Goal: Obtain resource: Download file/media

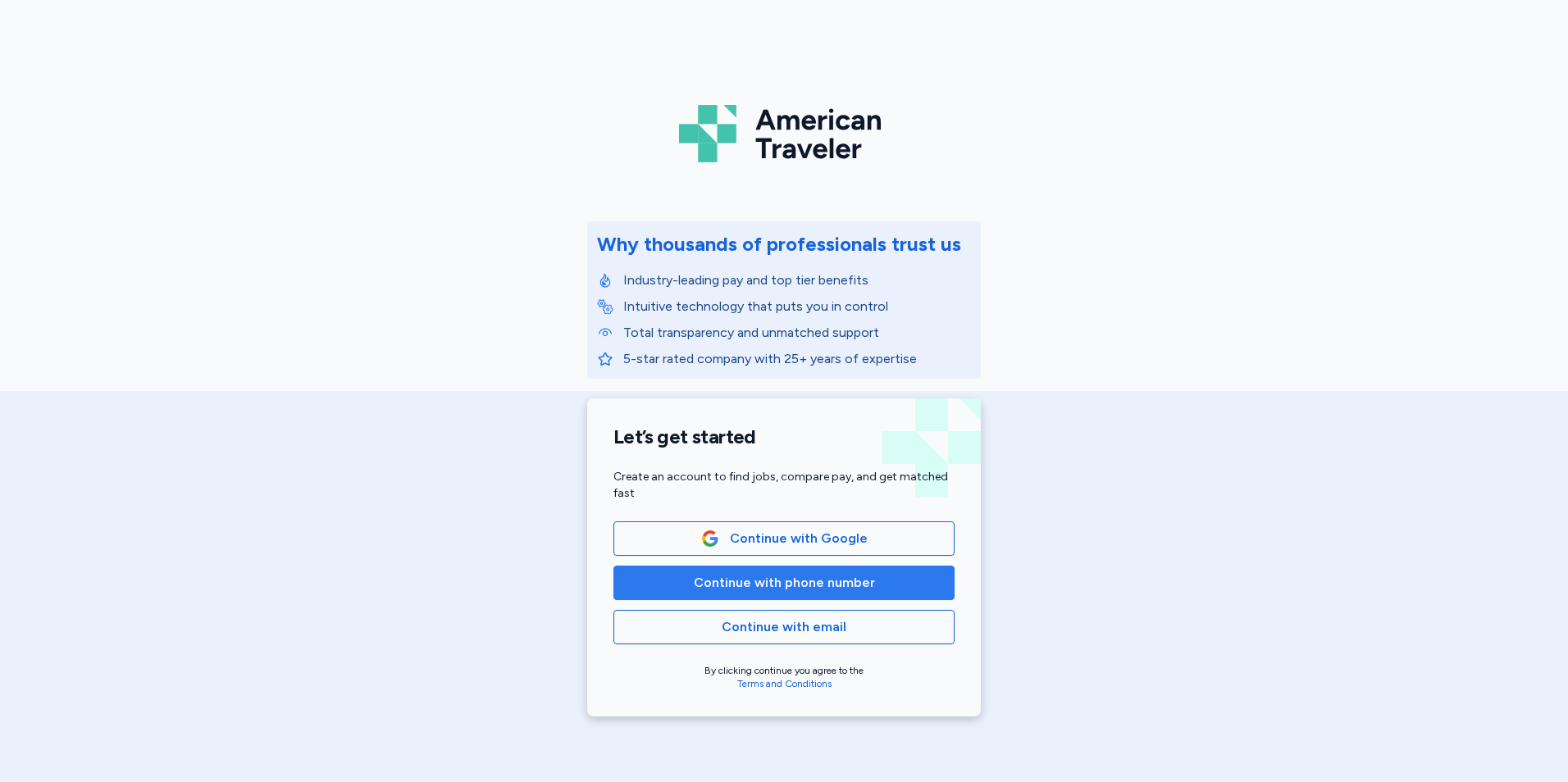
click at [808, 582] on span "Continue with phone number" at bounding box center [784, 583] width 181 height 20
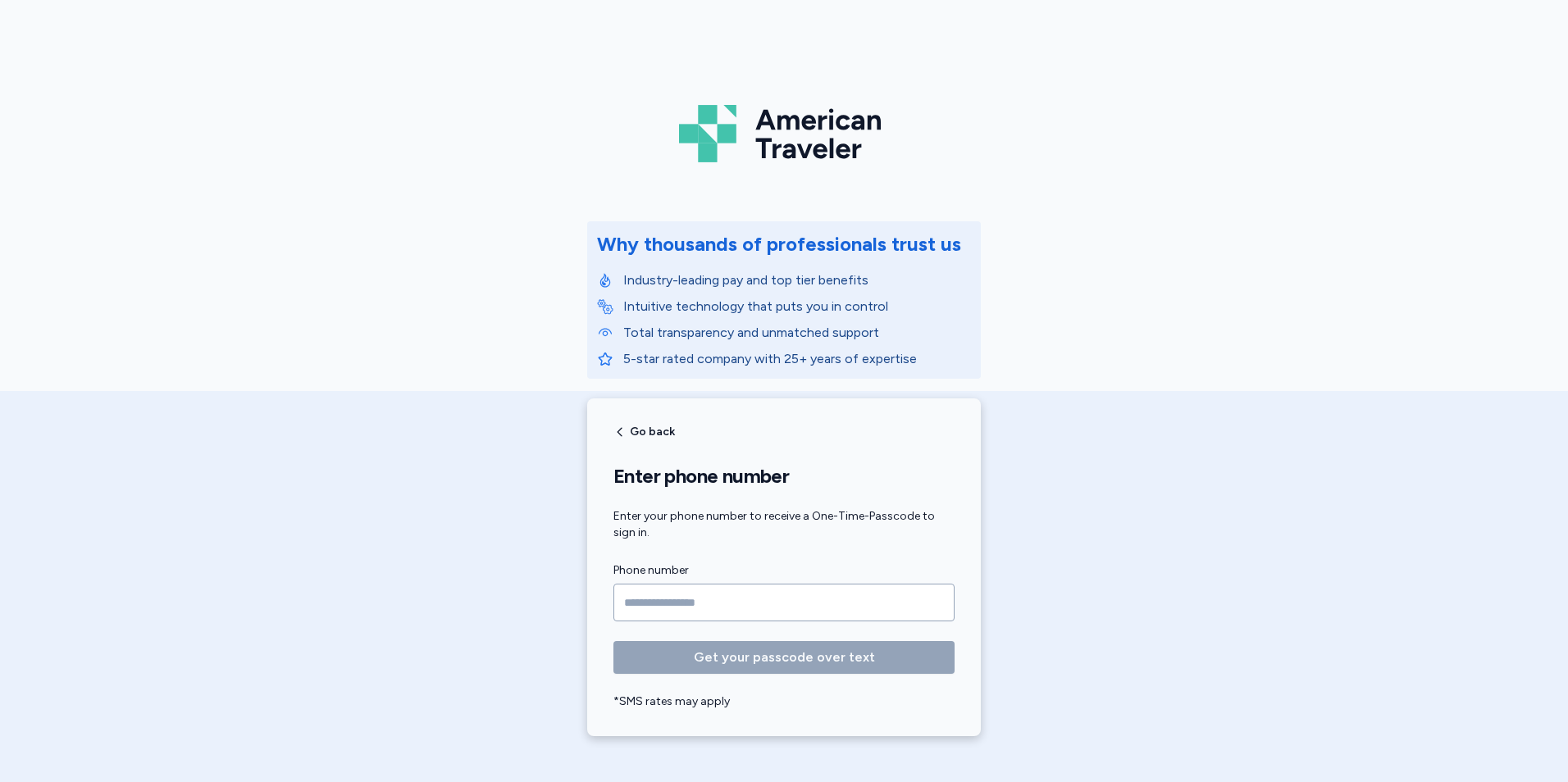
click at [805, 597] on input "Phone number" at bounding box center [784, 602] width 341 height 38
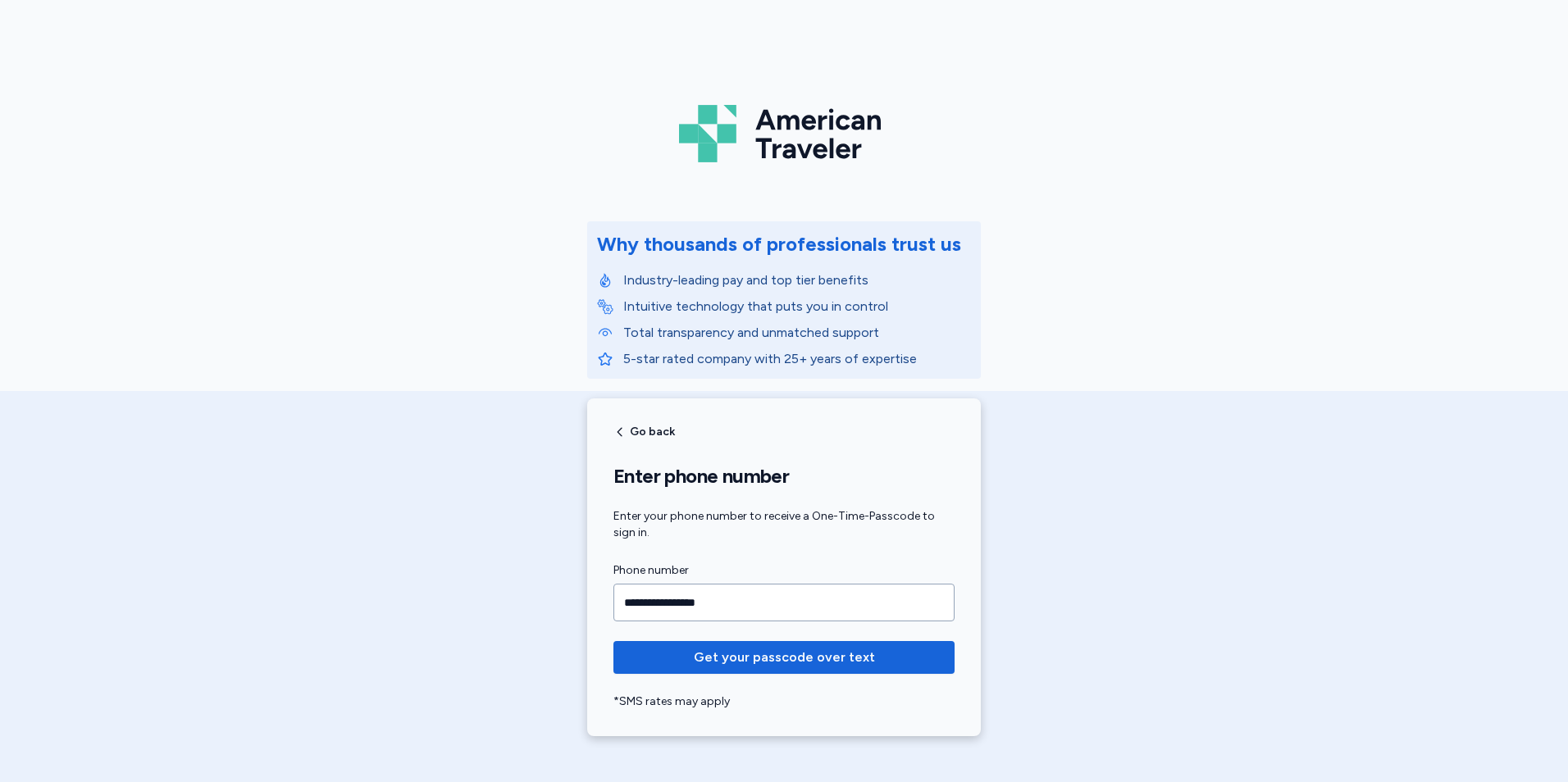
type input "**********"
click at [613, 641] on button "Get your passcode over text" at bounding box center [784, 657] width 341 height 33
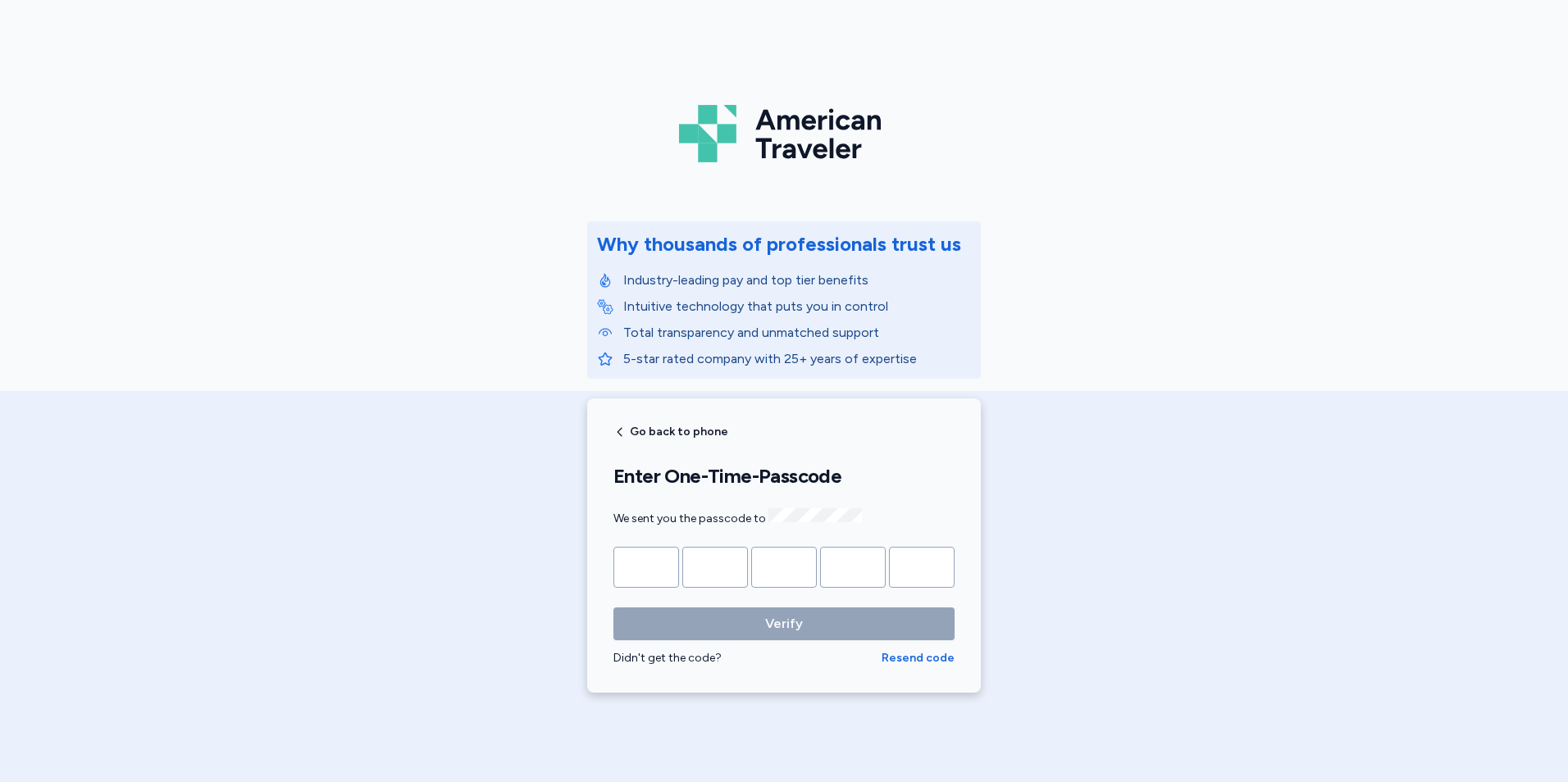
type input "*"
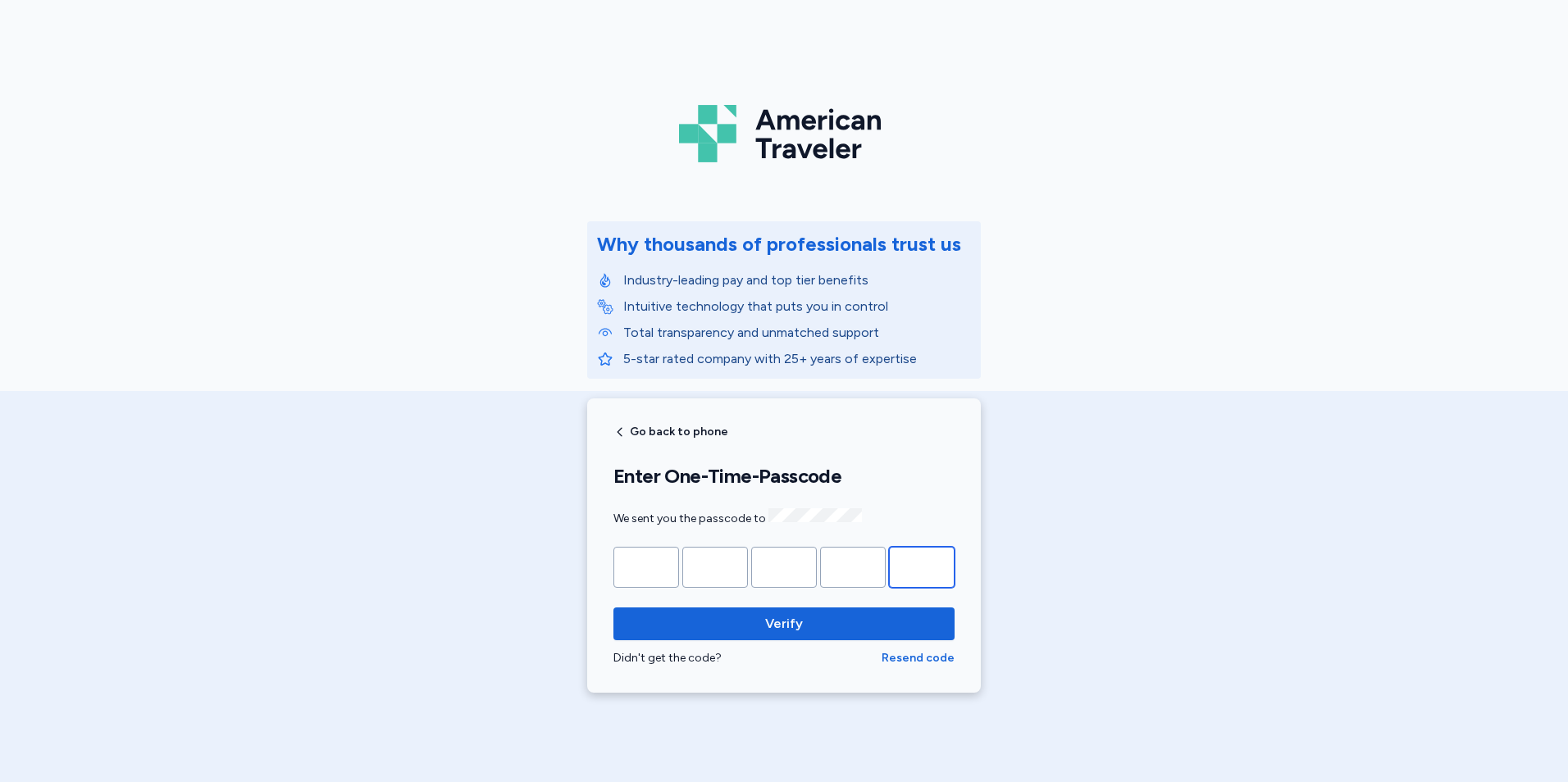
type input "*"
click at [613, 608] on button "Verify" at bounding box center [784, 624] width 341 height 33
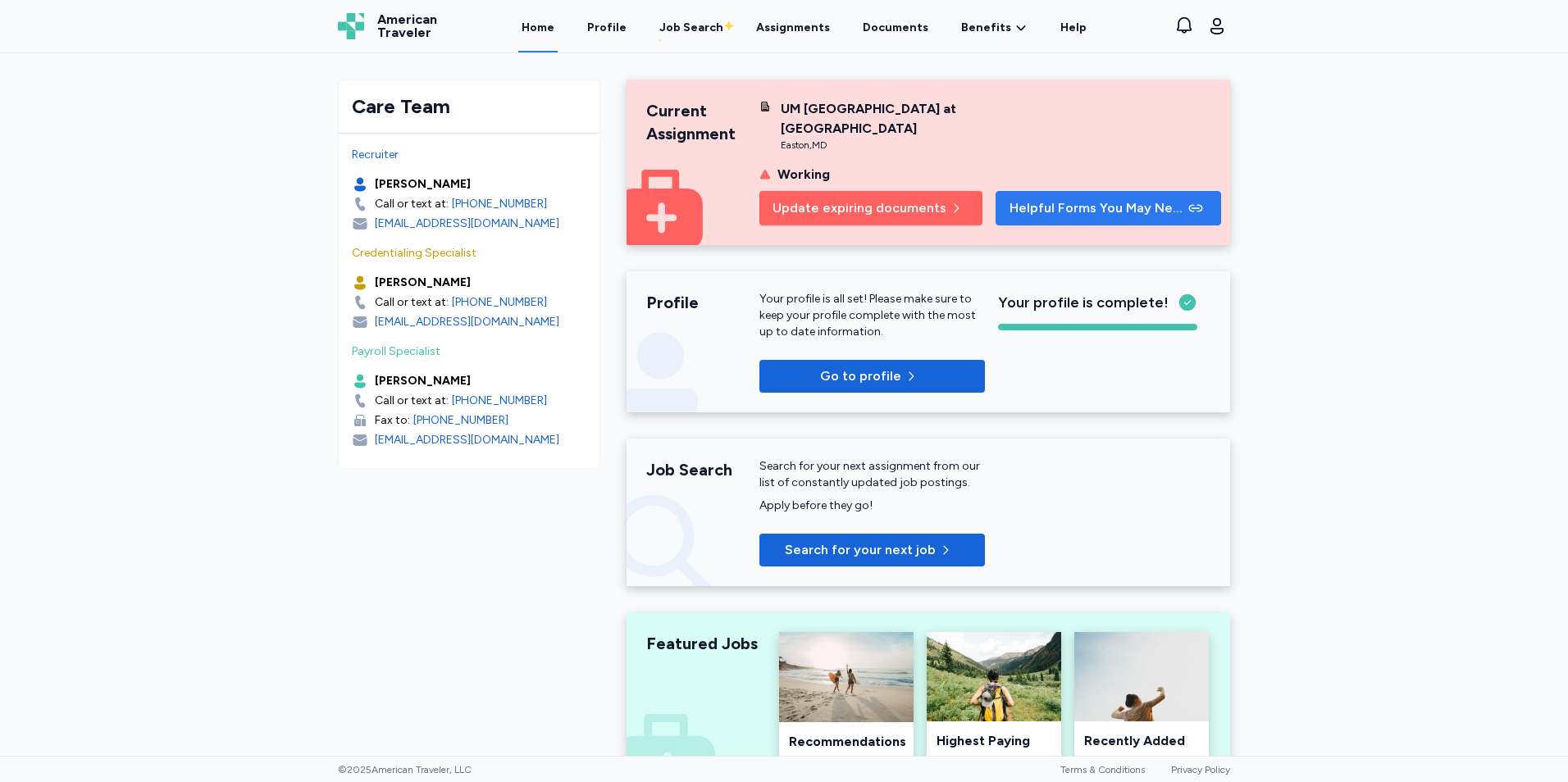
click at [1163, 217] on span "Helpful Forms You May Need" at bounding box center [1097, 208] width 176 height 20
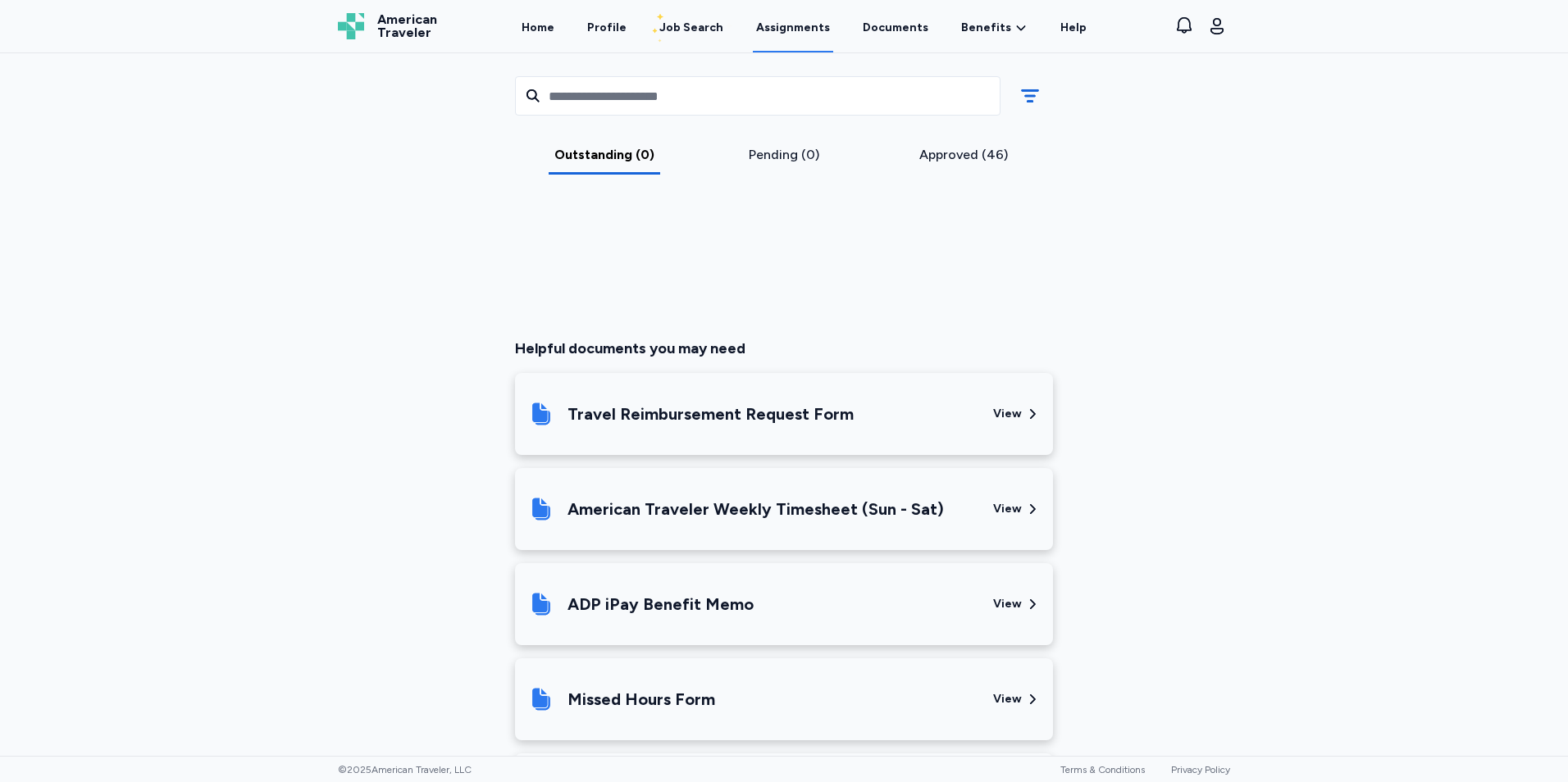
scroll to position [738, 0]
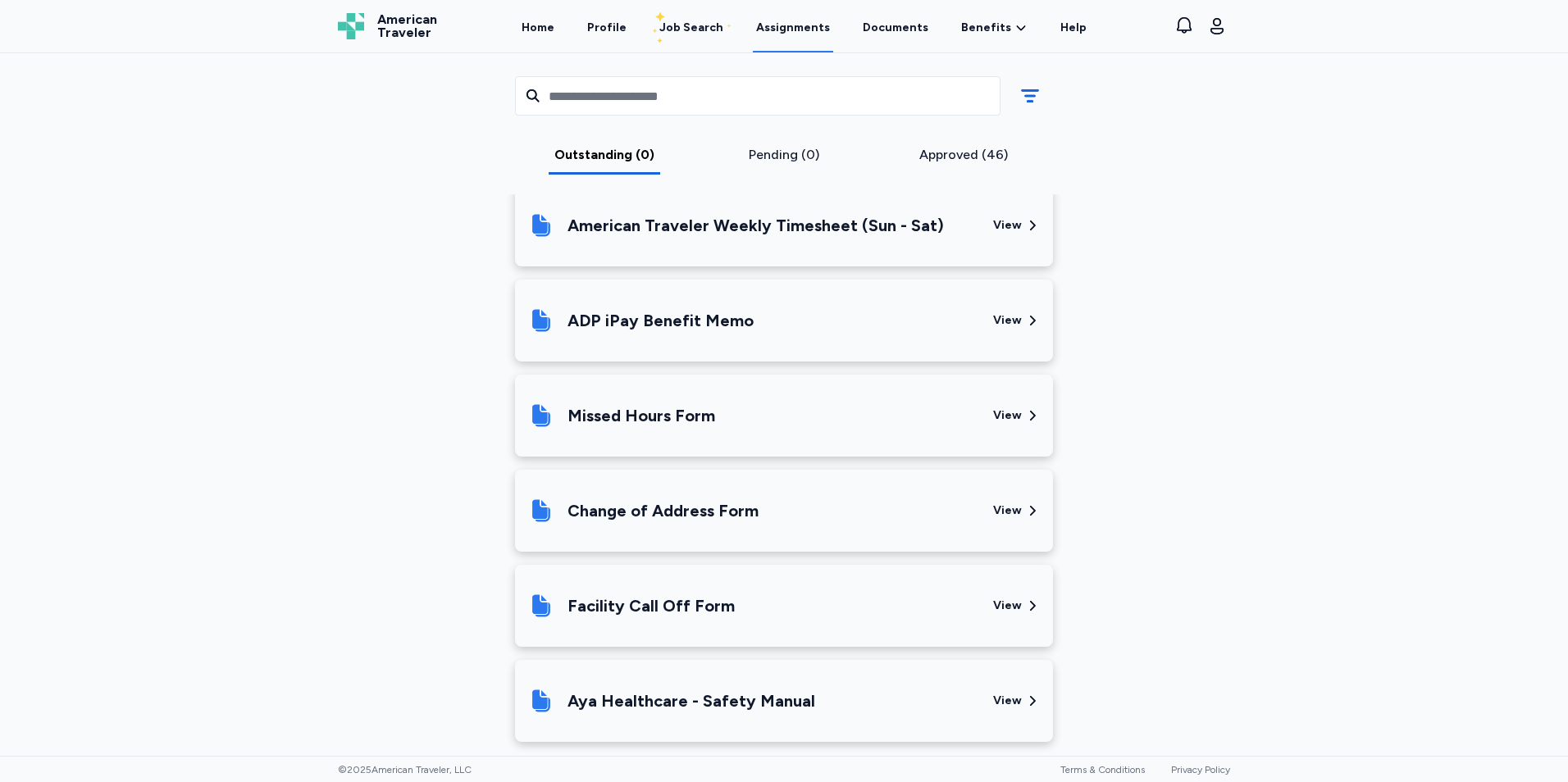
click at [691, 610] on div "Facility Call Off Form" at bounding box center [651, 606] width 167 height 23
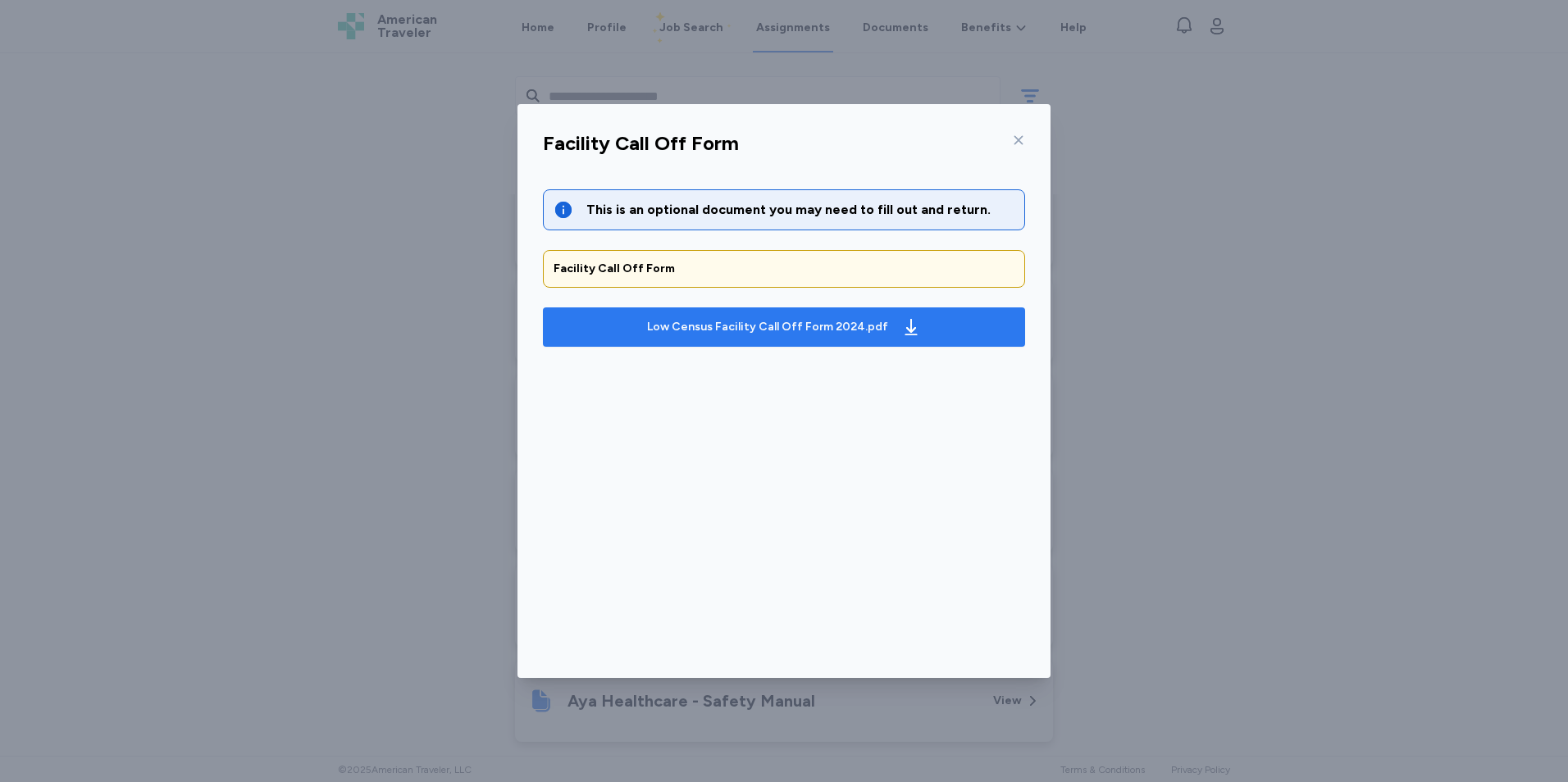
click at [860, 332] on div "Low Census Facility Call Off Form 2024.pdf" at bounding box center [768, 327] width 241 height 17
click at [1024, 141] on icon at bounding box center [1019, 141] width 13 height 13
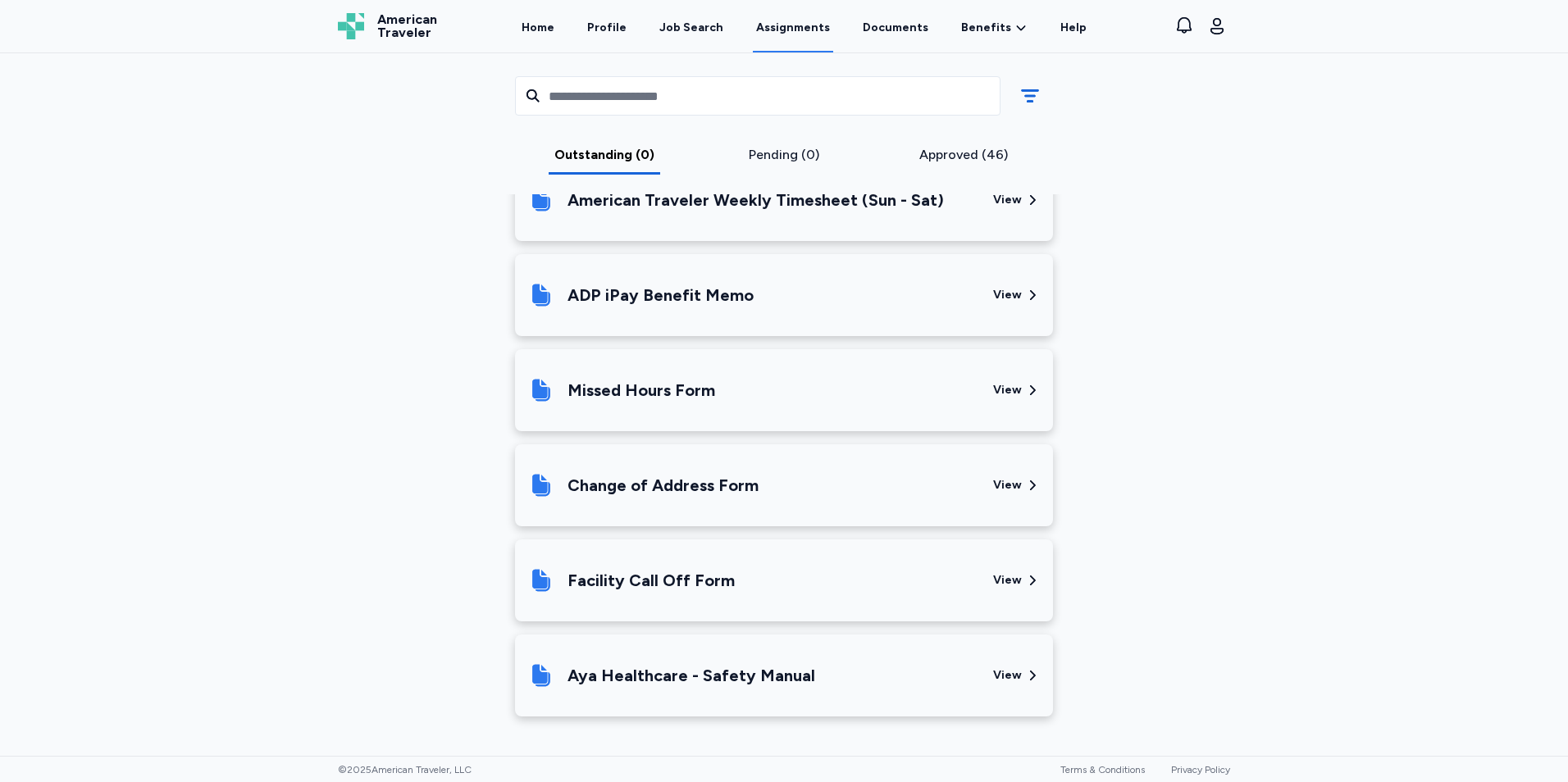
scroll to position [682, 0]
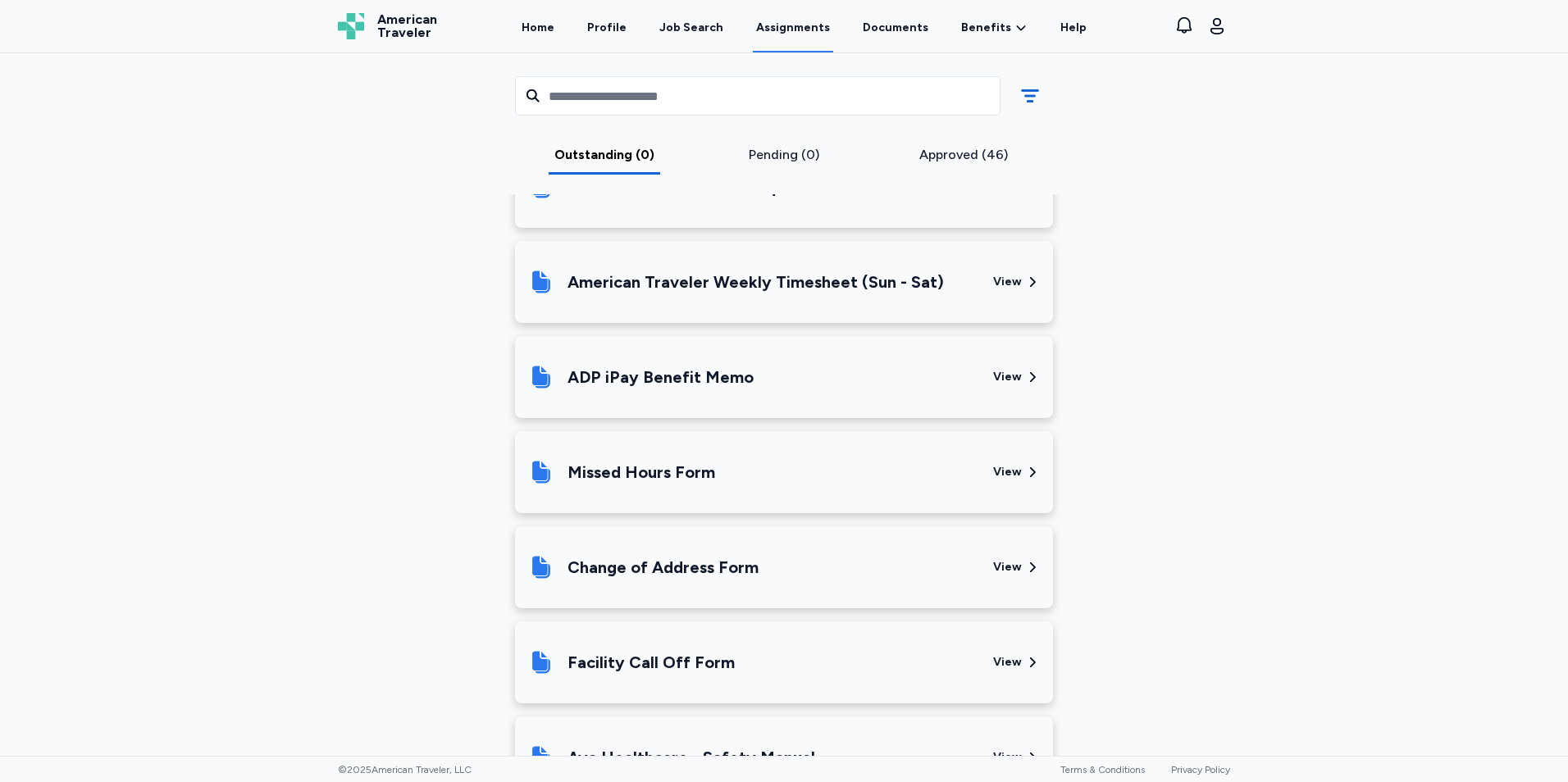
click at [694, 474] on div "Missed Hours Form" at bounding box center [641, 472] width 147 height 23
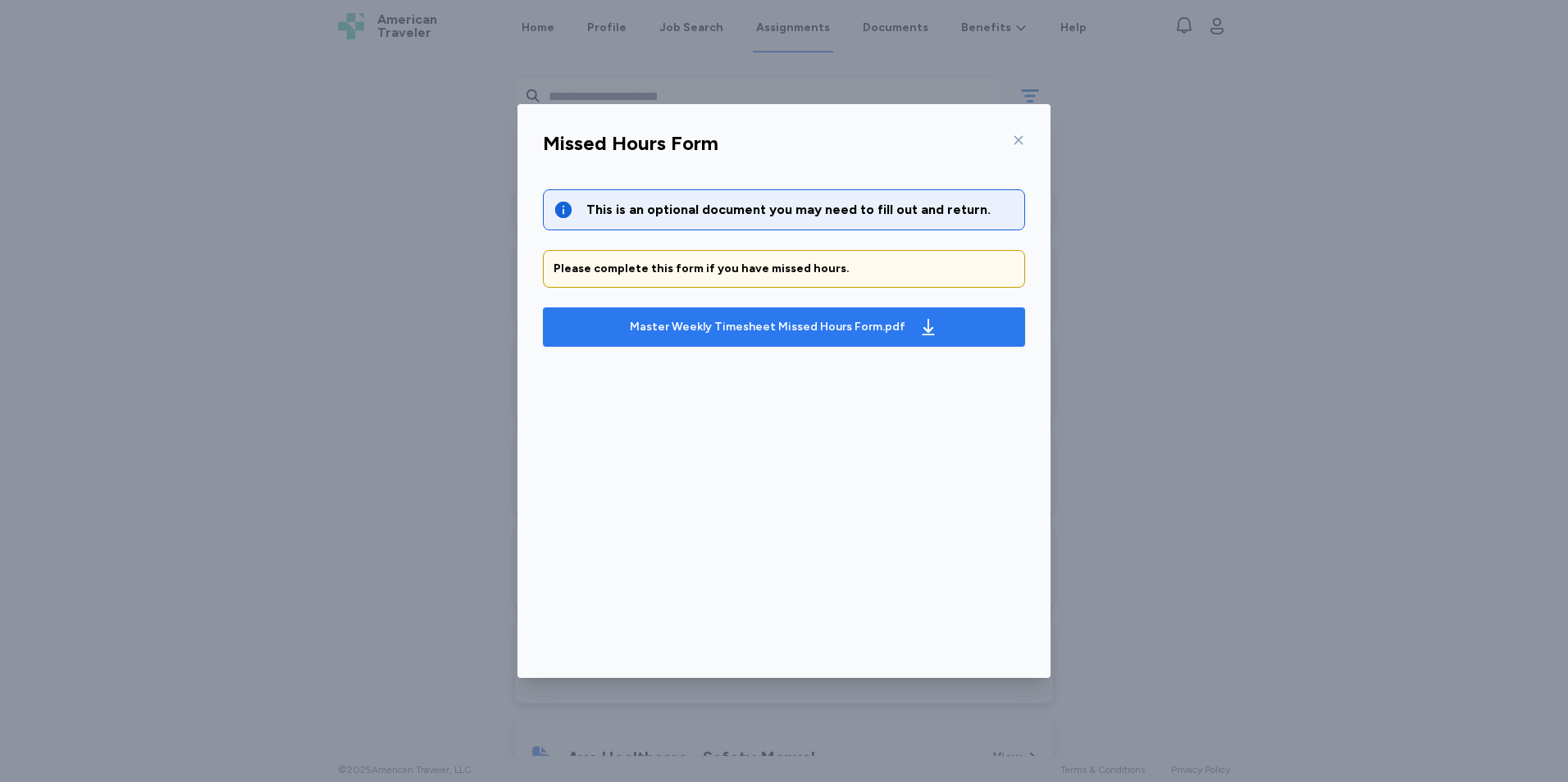
click at [771, 331] on div "Master Weekly Timesheet Missed Hours Form.pdf" at bounding box center [767, 327] width 275 height 17
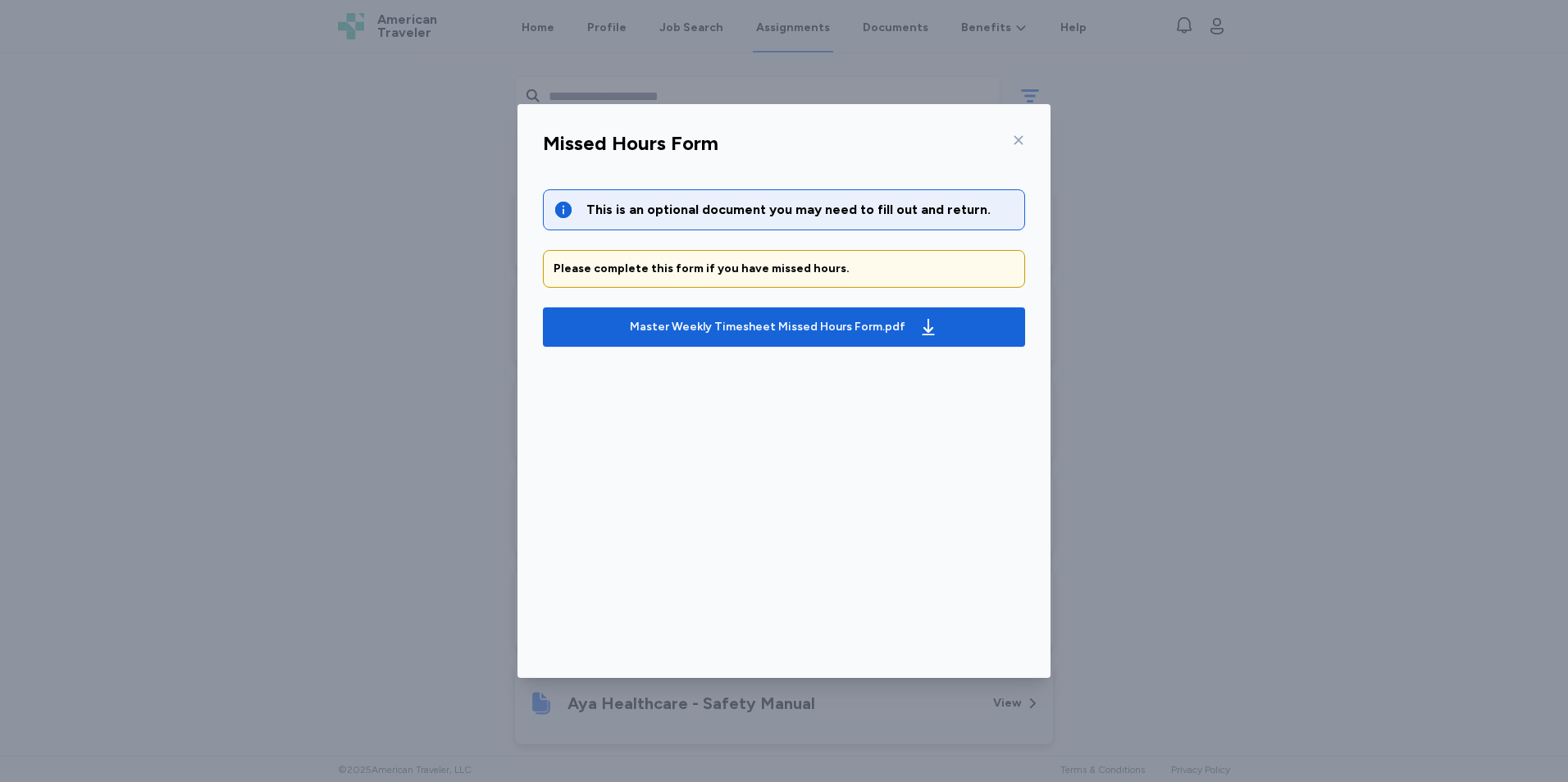
scroll to position [738, 0]
click at [370, 286] on div "Missed Hours Form This is an optional document you may need to fill out and ret…" at bounding box center [784, 391] width 1568 height 782
